Goal: Find contact information: Find contact information

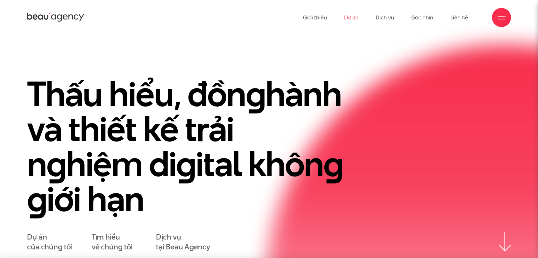
click at [345, 18] on link "Dự án" at bounding box center [351, 17] width 15 height 35
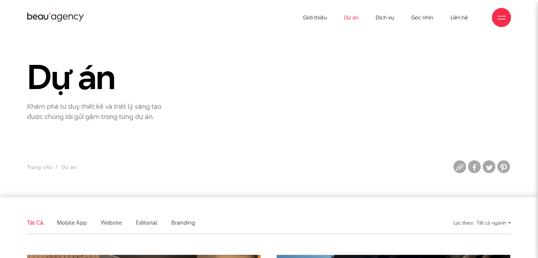
click at [236, 144] on section "Dự án Khám phá tư duy thiết kế và triết lý sáng tạo được chúng tôi gửi gắm tron…" at bounding box center [269, 116] width 538 height 162
click at [108, 229] on li "Website" at bounding box center [111, 223] width 21 height 22
click at [115, 224] on link "Website" at bounding box center [111, 223] width 21 height 8
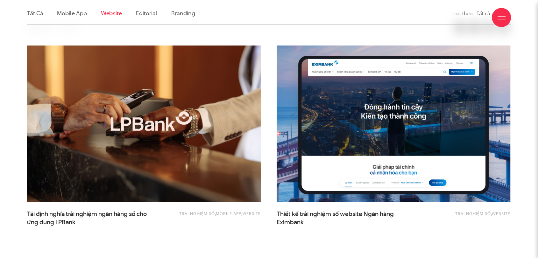
scroll to position [211, 0]
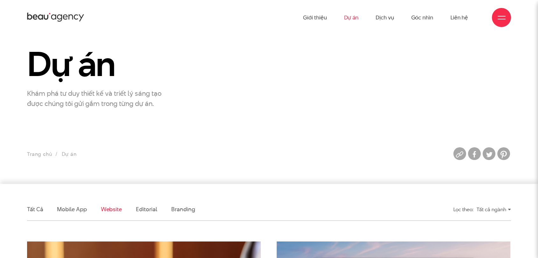
scroll to position [0, 0]
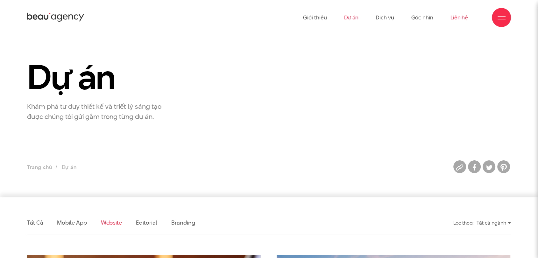
click at [457, 20] on link "Liên hệ" at bounding box center [459, 17] width 18 height 35
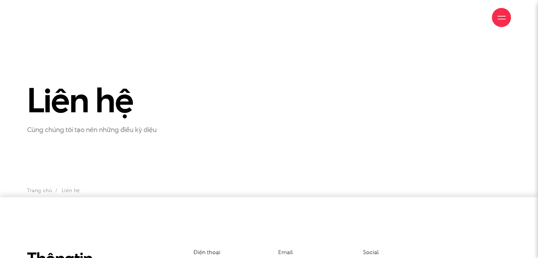
scroll to position [130, 0]
